Goal: Task Accomplishment & Management: Use online tool/utility

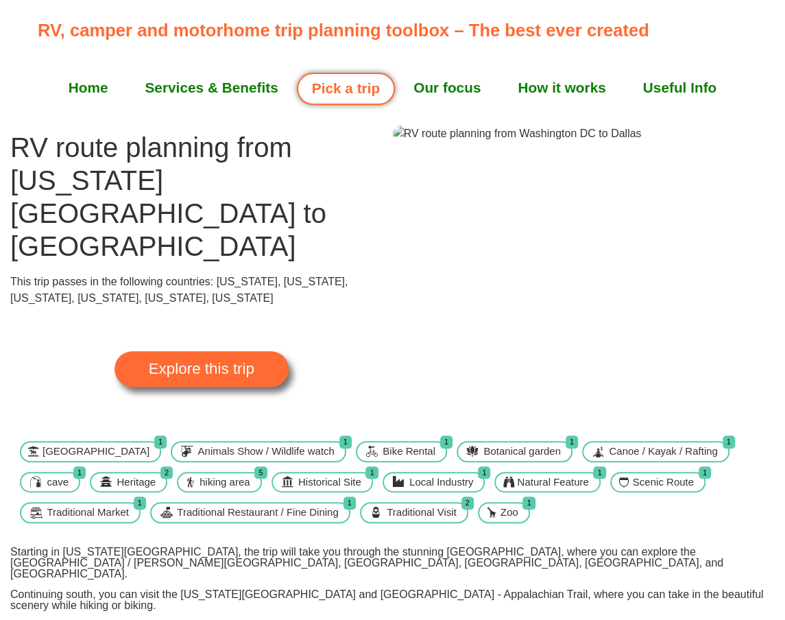
click at [204, 361] on span "Explore this trip" at bounding box center [202, 368] width 106 height 15
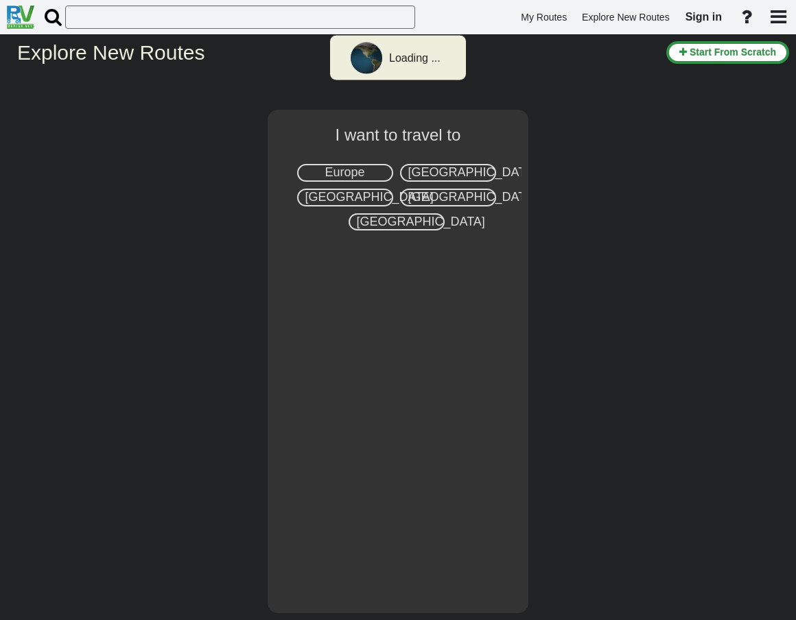
select select "number:2"
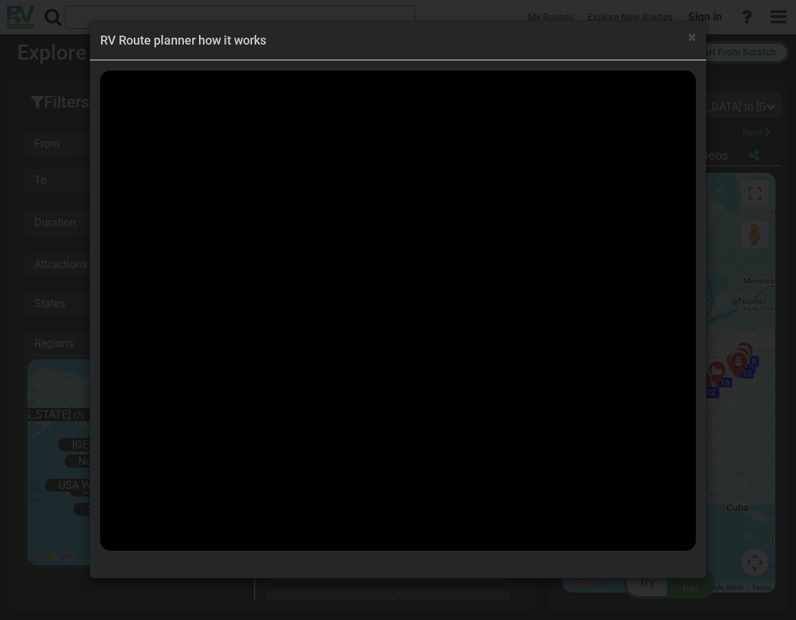
scroll to position [21096, 0]
click at [691, 36] on span "×" at bounding box center [692, 37] width 8 height 16
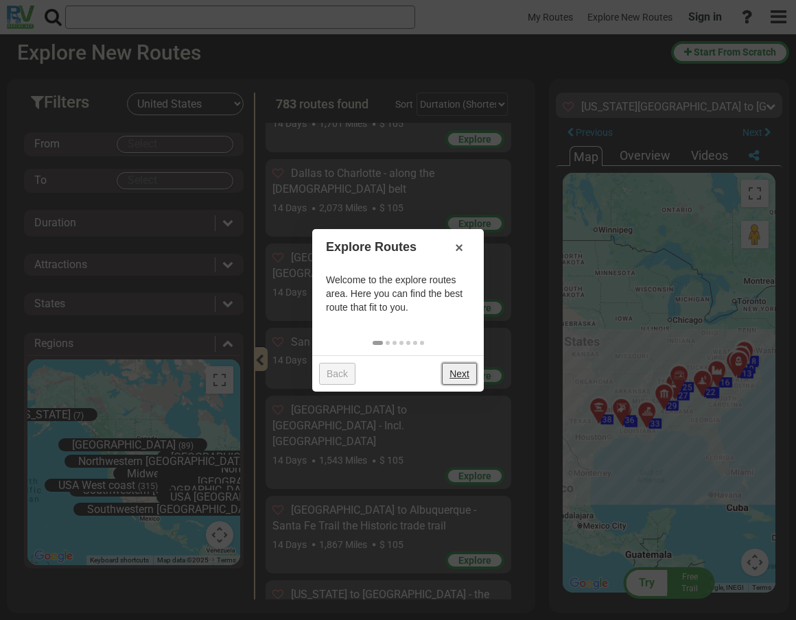
click at [462, 371] on link "Next" at bounding box center [459, 374] width 35 height 22
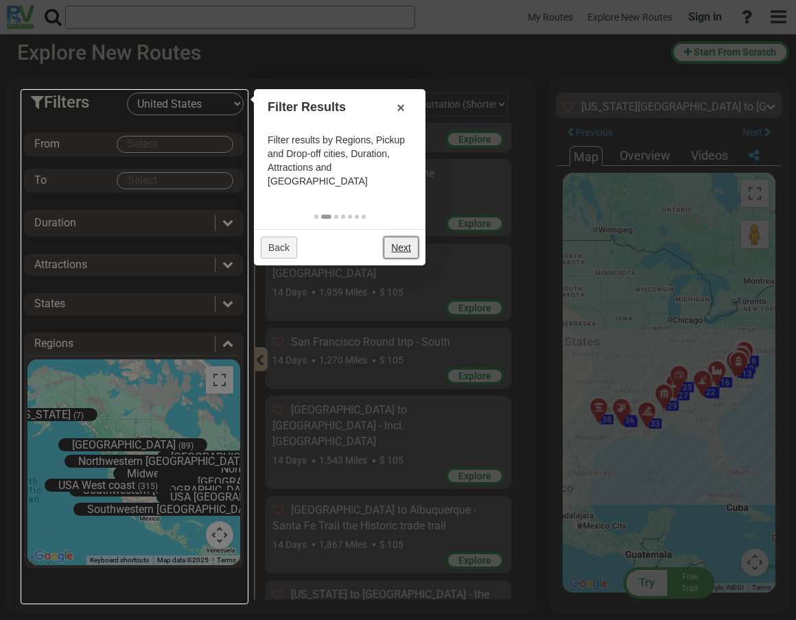
click at [403, 247] on link "Next" at bounding box center [400, 248] width 35 height 22
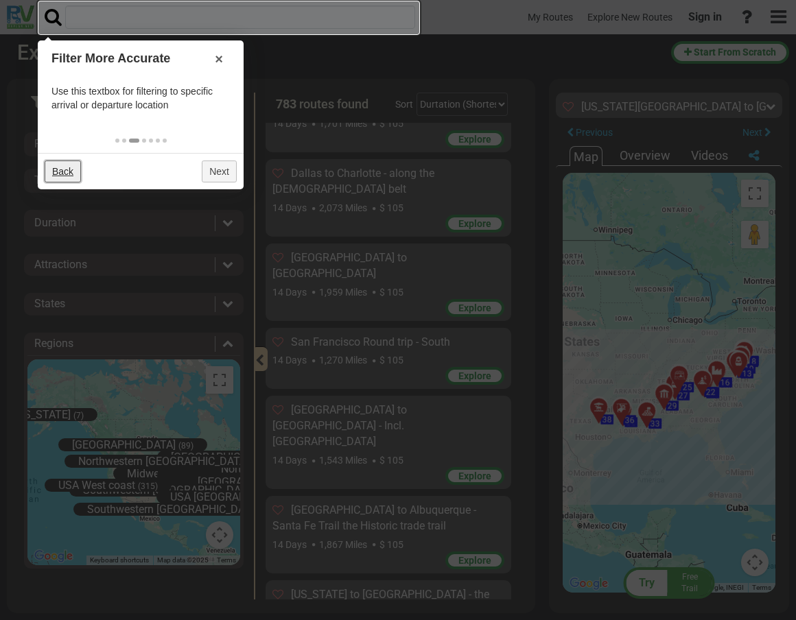
click at [60, 167] on link "Back" at bounding box center [63, 171] width 36 height 22
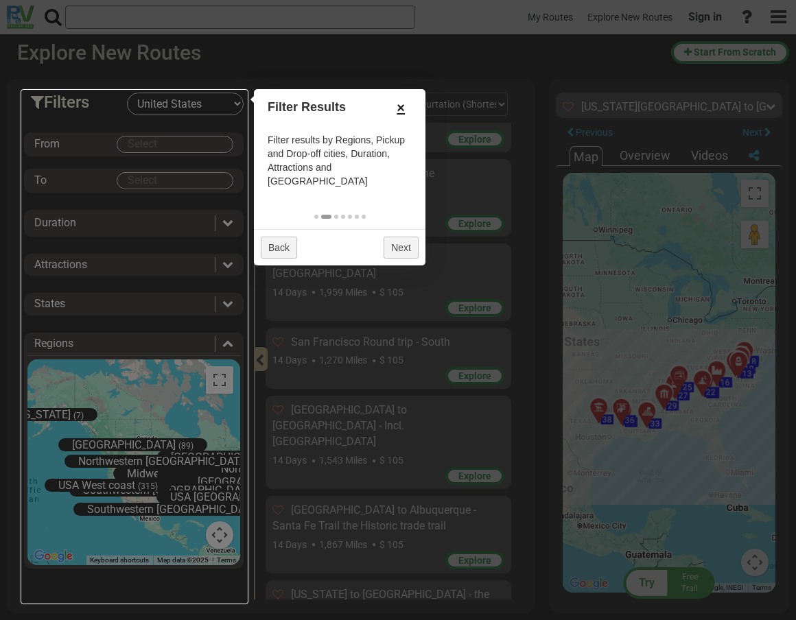
click at [400, 108] on link "×" at bounding box center [401, 107] width 22 height 23
